Goal: Task Accomplishment & Management: Complete application form

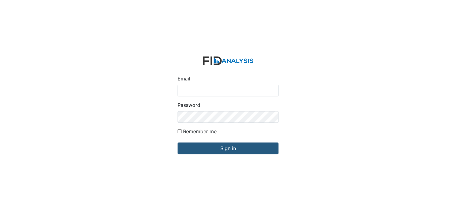
click at [223, 93] on input "Email" at bounding box center [227, 91] width 101 height 12
type input "[EMAIL_ADDRESS][DOMAIN_NAME]"
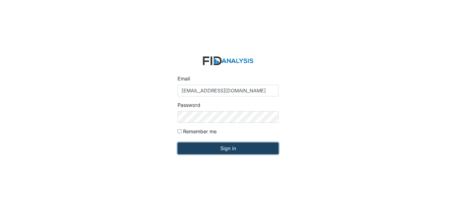
click at [228, 146] on input "Sign in" at bounding box center [227, 149] width 101 height 12
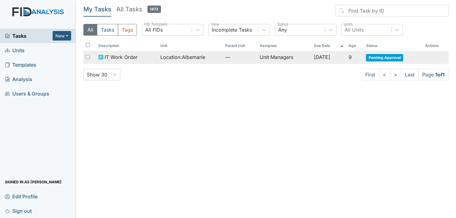
click at [387, 57] on span "Pending Approval" at bounding box center [383, 57] width 37 height 7
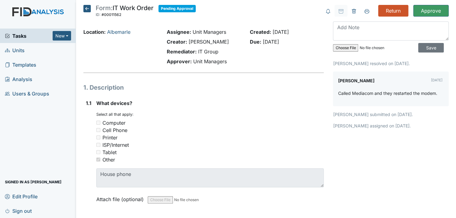
click at [85, 7] on icon at bounding box center [86, 8] width 7 height 7
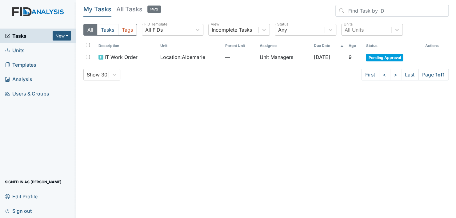
click at [26, 51] on link "Units" at bounding box center [38, 50] width 76 height 14
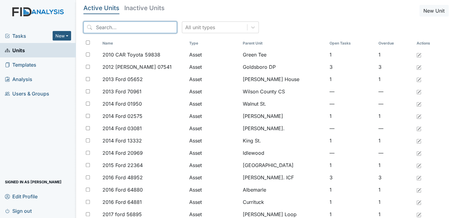
click at [119, 26] on input "search" at bounding box center [129, 28] width 93 height 12
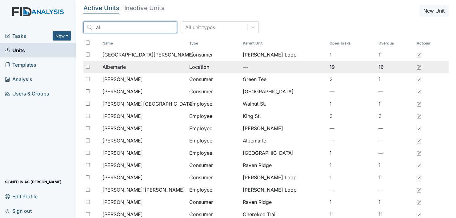
type input "al"
click at [115, 64] on span "Albemarle" at bounding box center [113, 66] width 23 height 7
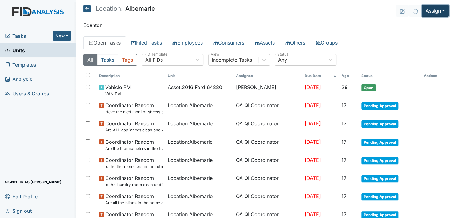
click at [437, 11] on button "Assign" at bounding box center [434, 11] width 27 height 12
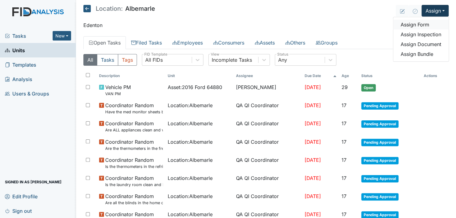
click at [419, 25] on link "Assign Form" at bounding box center [420, 25] width 55 height 10
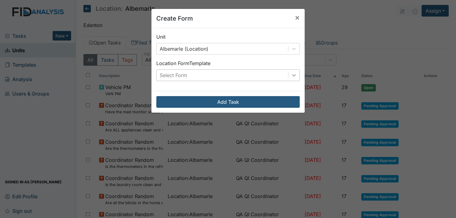
click at [290, 74] on icon at bounding box center [293, 75] width 6 height 6
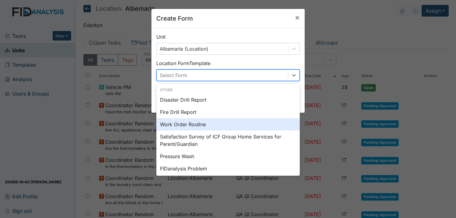
click at [185, 122] on div "Work Order Routine" at bounding box center [227, 124] width 143 height 12
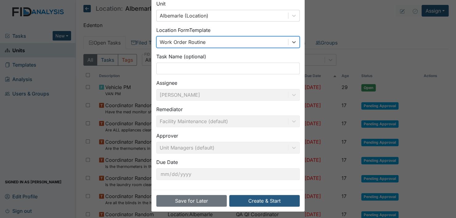
scroll to position [35, 0]
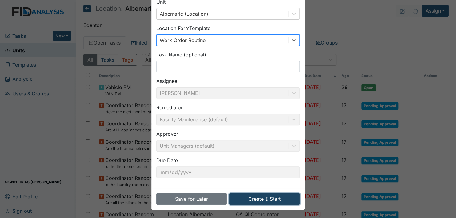
click at [259, 196] on button "Create & Start" at bounding box center [264, 199] width 70 height 12
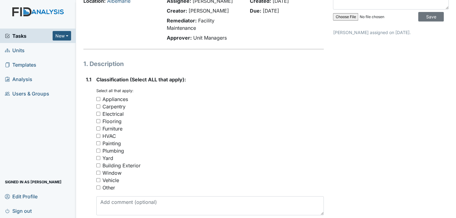
scroll to position [61, 0]
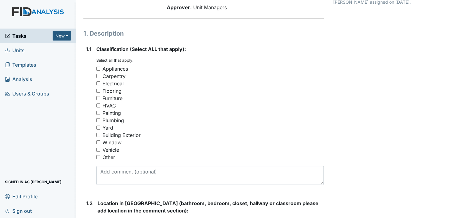
click at [98, 155] on input "Other" at bounding box center [98, 157] width 4 height 4
checkbox input "true"
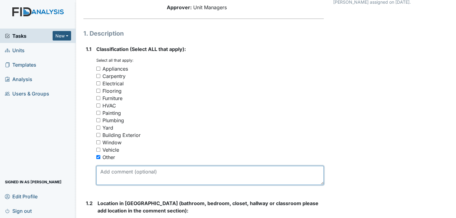
drag, startPoint x: 125, startPoint y: 184, endPoint x: 137, endPoint y: 180, distance: 13.0
click at [126, 184] on textarea at bounding box center [209, 175] width 227 height 19
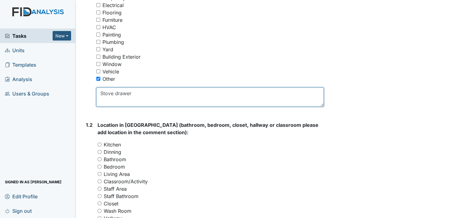
scroll to position [215, 0]
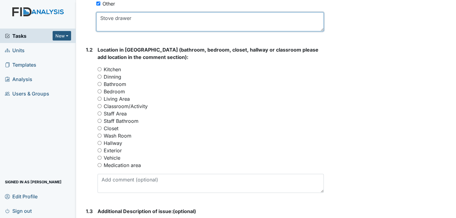
type textarea "Stove drawer"
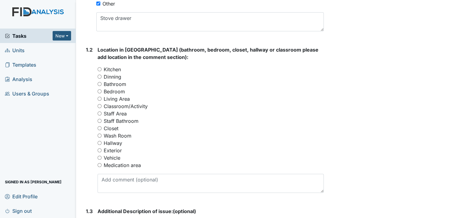
click at [101, 68] on input "Kitchen" at bounding box center [99, 69] width 4 height 4
radio input "true"
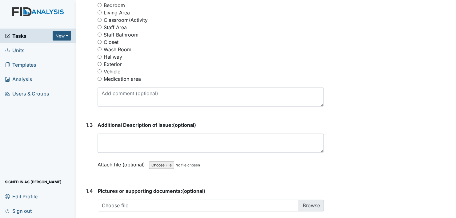
scroll to position [307, 0]
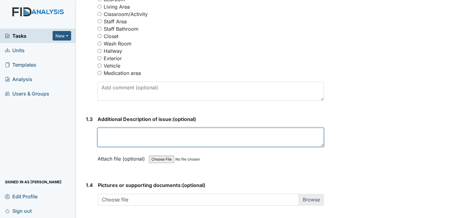
click at [132, 135] on textarea at bounding box center [210, 137] width 226 height 19
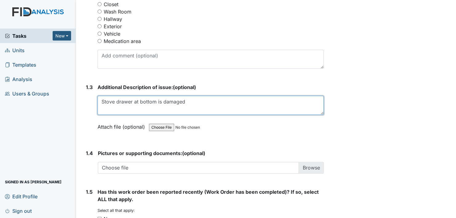
scroll to position [430, 0]
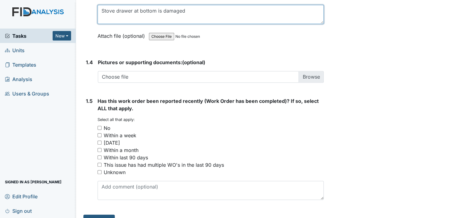
type textarea "Stove drawer at bottom is damaged"
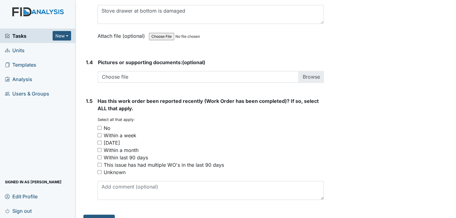
click at [98, 141] on input "Within two weeks" at bounding box center [99, 143] width 4 height 4
checkbox input "true"
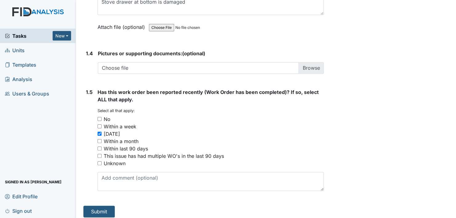
scroll to position [443, 0]
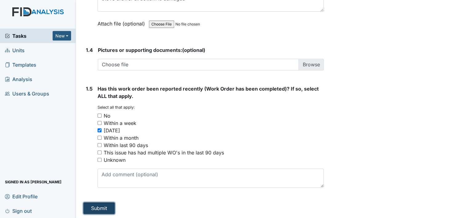
click at [107, 207] on button "Submit" at bounding box center [98, 209] width 31 height 12
